Goal: Find specific page/section: Find specific page/section

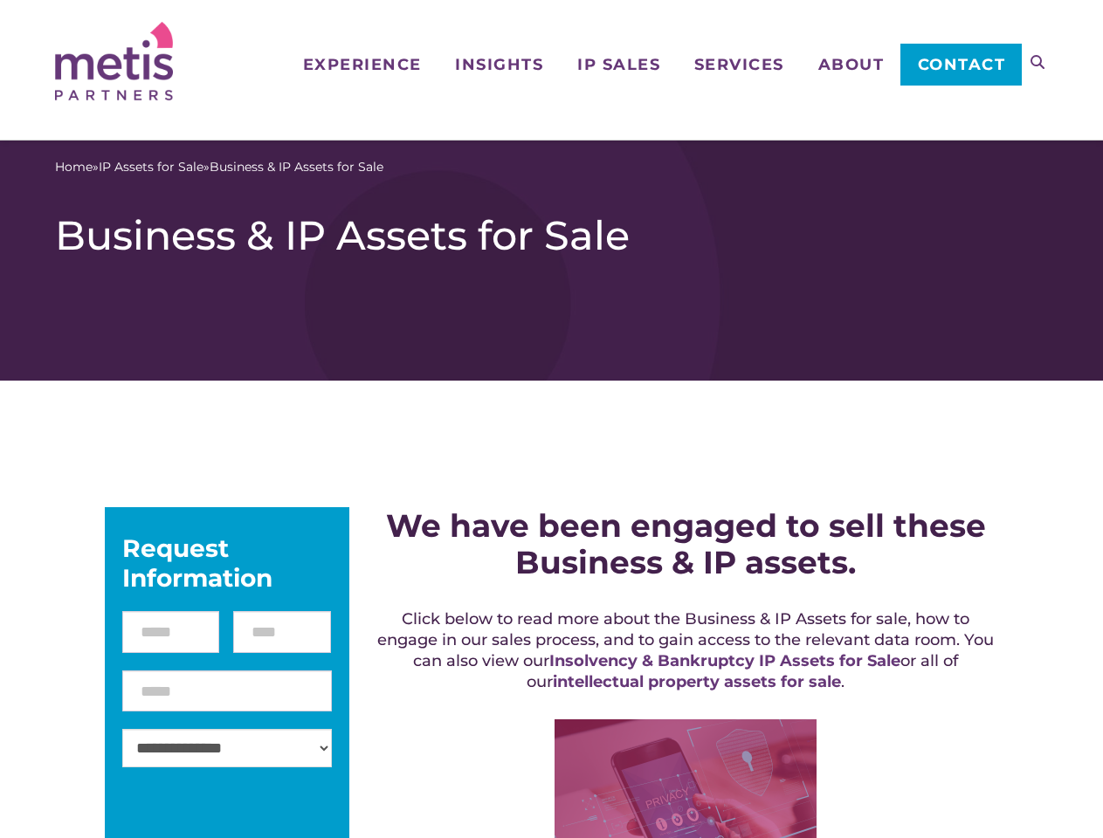
click at [1037, 62] on icon at bounding box center [1037, 62] width 14 height 14
